Goal: Navigation & Orientation: Find specific page/section

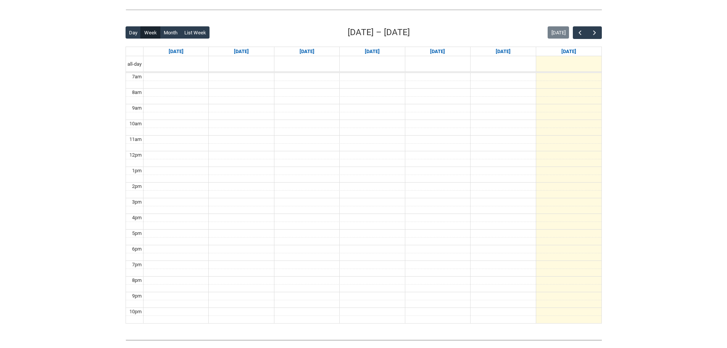
scroll to position [176, 0]
click at [596, 32] on span "button" at bounding box center [595, 33] width 8 height 8
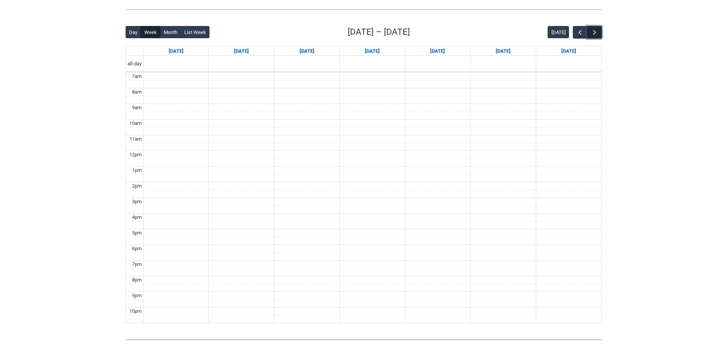
click at [596, 32] on span "button" at bounding box center [595, 33] width 8 height 8
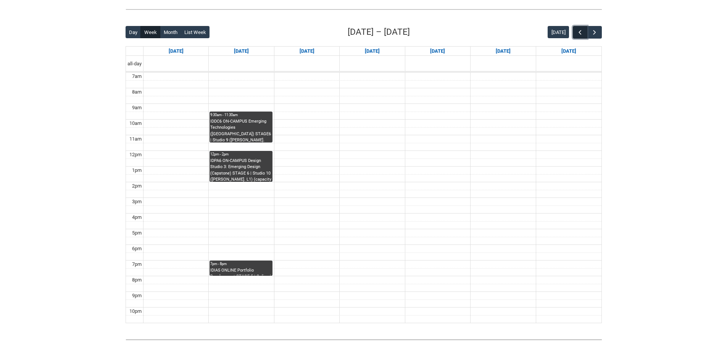
click at [577, 32] on span "button" at bounding box center [580, 33] width 8 height 8
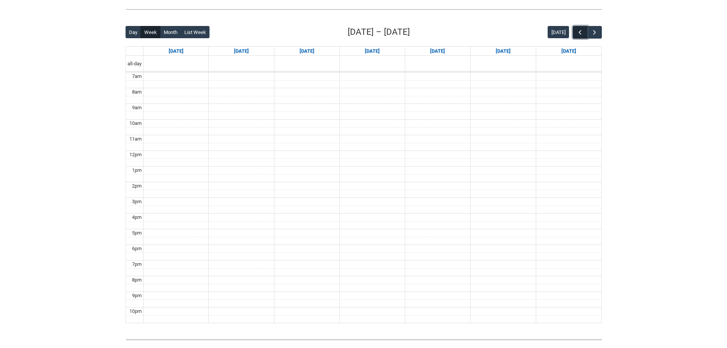
click at [577, 32] on span "button" at bounding box center [580, 33] width 8 height 8
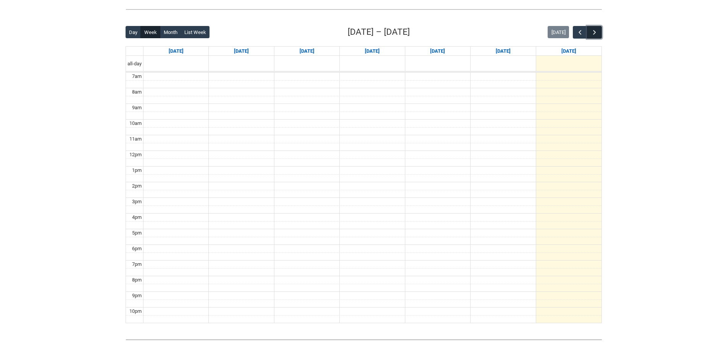
click at [596, 32] on span "button" at bounding box center [595, 33] width 8 height 8
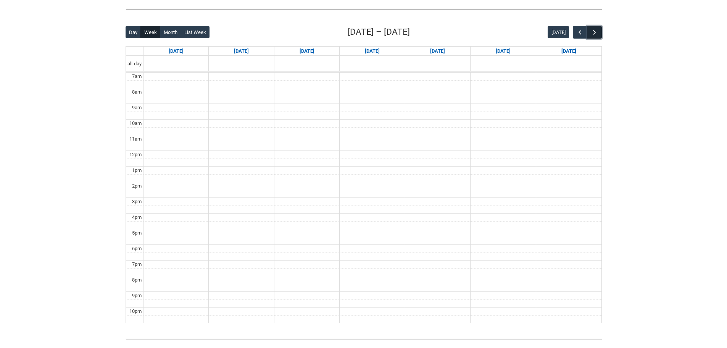
click at [596, 32] on span "button" at bounding box center [595, 33] width 8 height 8
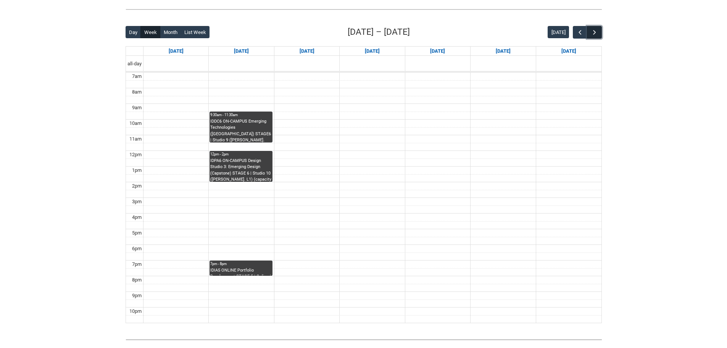
click at [596, 32] on span "button" at bounding box center [595, 33] width 8 height 8
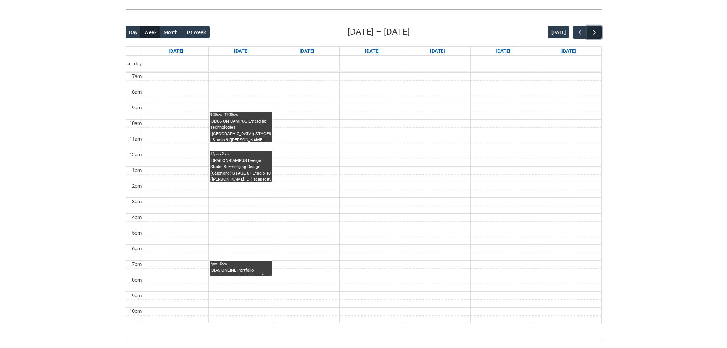
click at [596, 32] on span "button" at bounding box center [595, 33] width 8 height 8
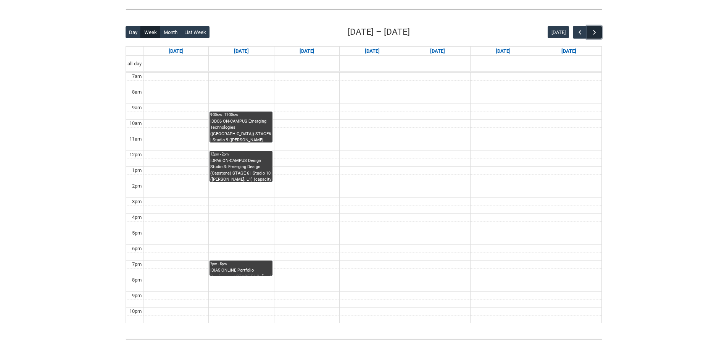
click at [596, 32] on span "button" at bounding box center [595, 33] width 8 height 8
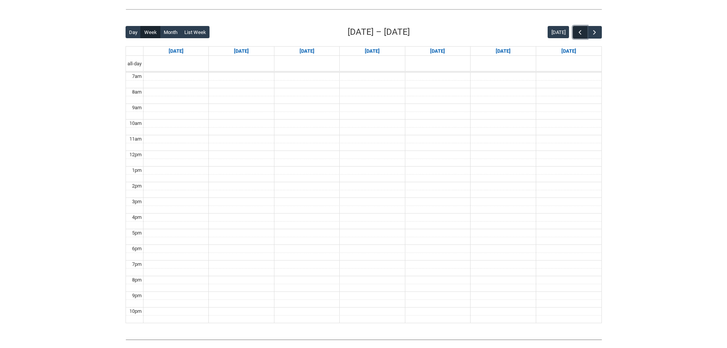
click at [578, 32] on span "button" at bounding box center [580, 33] width 8 height 8
